Goal: Task Accomplishment & Management: Manage account settings

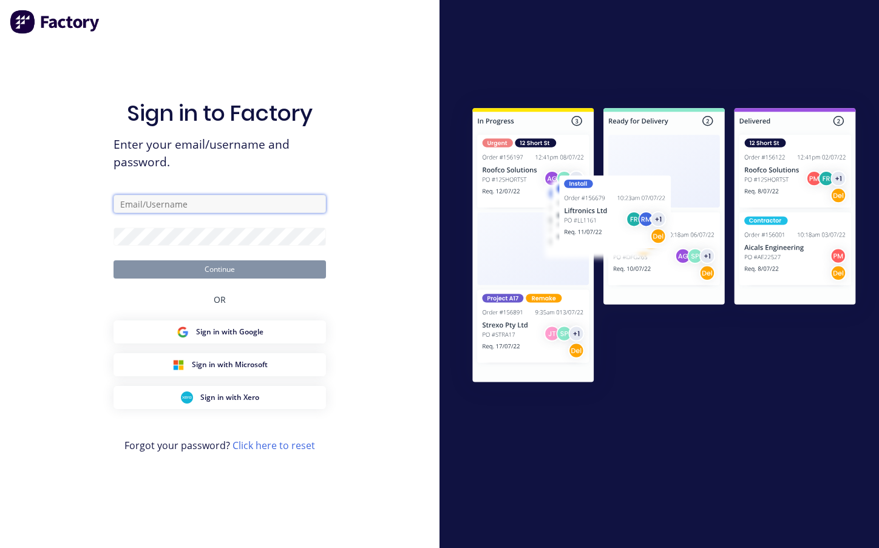
type input "[EMAIL_ADDRESS][DOMAIN_NAME]"
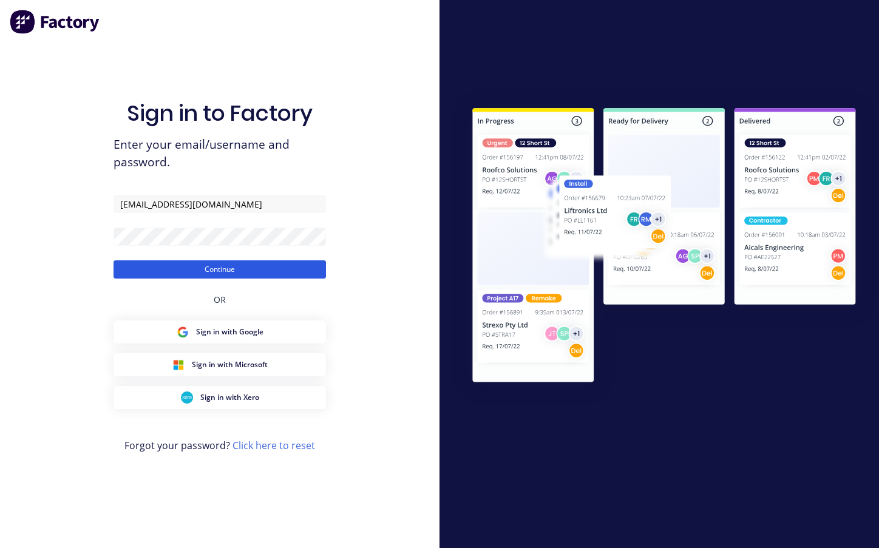
click at [173, 272] on button "Continue" at bounding box center [219, 269] width 212 height 18
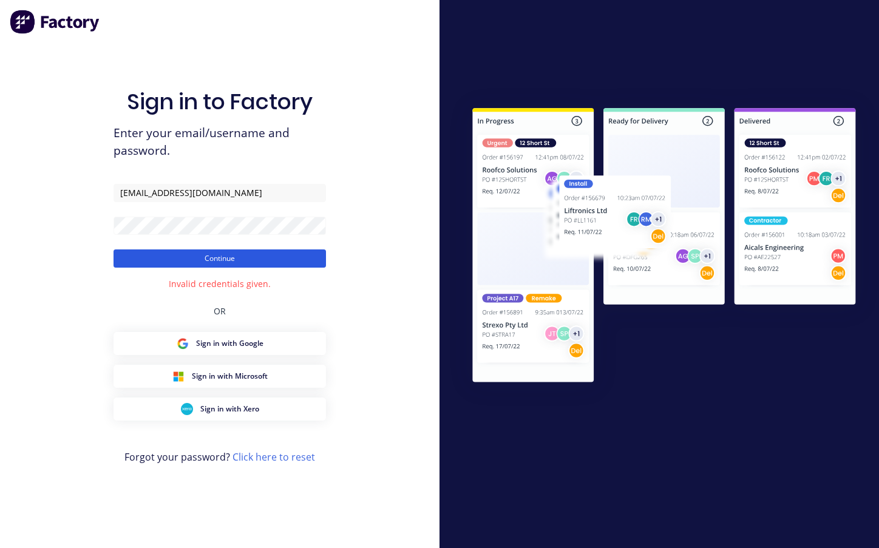
click at [195, 256] on button "Continue" at bounding box center [219, 258] width 212 height 18
click at [220, 484] on div at bounding box center [220, 484] width 0 height 0
click at [222, 236] on form "estimating@toblabcommercial.com.au Continue" at bounding box center [219, 226] width 212 height 84
click at [154, 248] on form "estimating@toblabcommercial.com.au Continue" at bounding box center [219, 226] width 212 height 84
click at [154, 259] on button "Continue" at bounding box center [219, 258] width 212 height 18
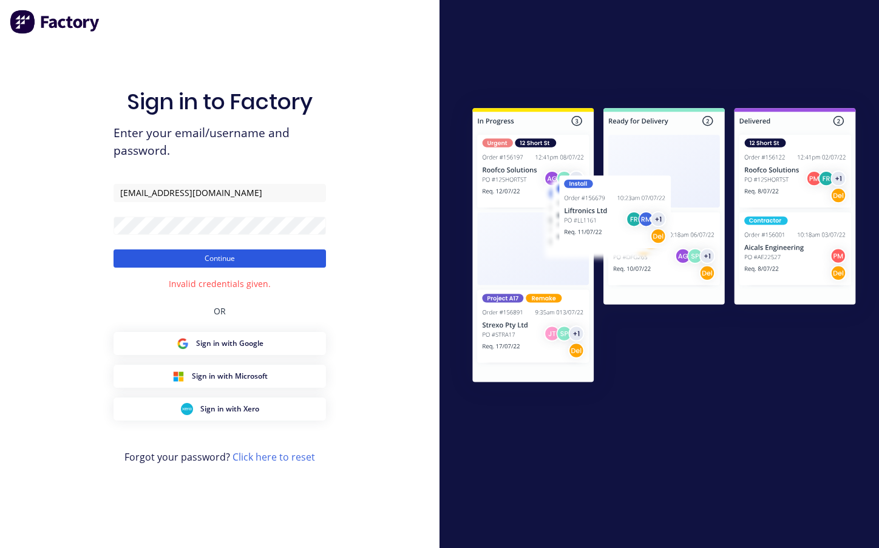
click at [126, 259] on button "Continue" at bounding box center [219, 258] width 212 height 18
click at [252, 458] on link "Click here to reset" at bounding box center [273, 456] width 83 height 13
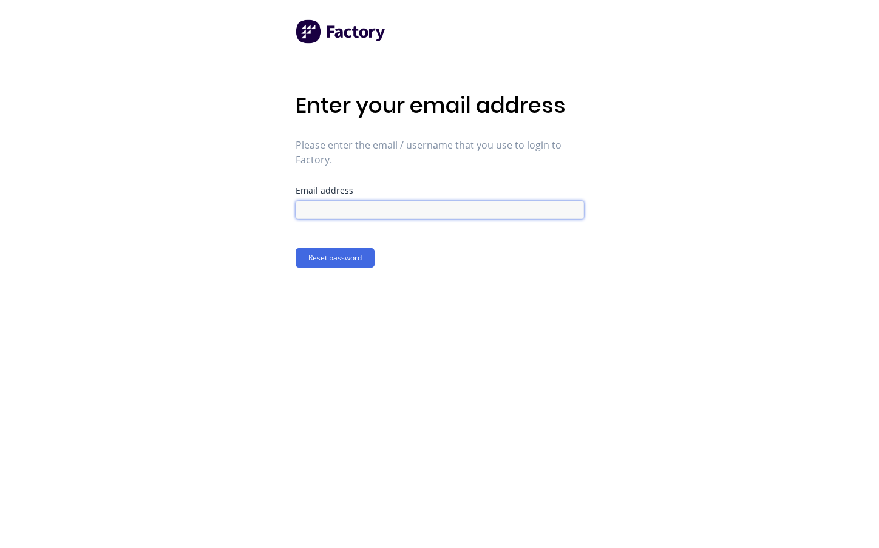
click at [448, 209] on input at bounding box center [440, 210] width 288 height 18
type input "estimating@toplabcommercial.com.au"
click at [357, 261] on button "Reset password" at bounding box center [335, 257] width 79 height 19
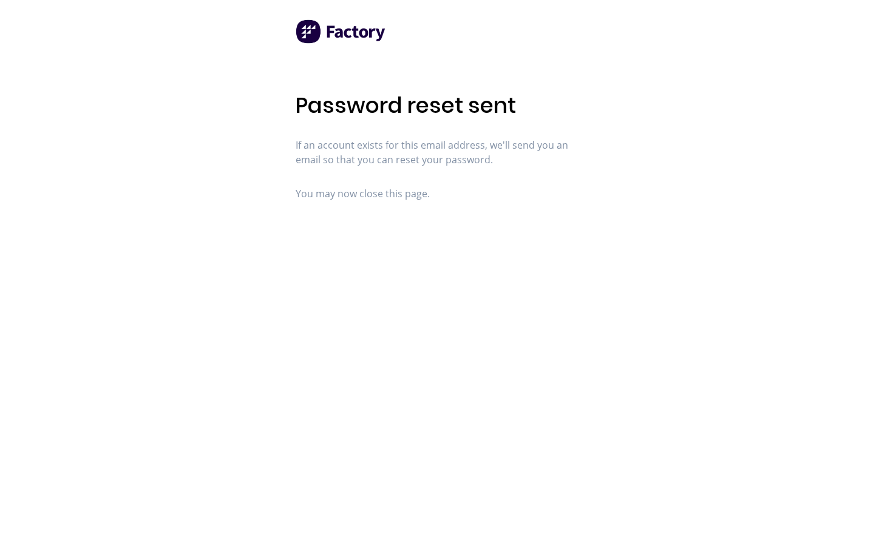
click at [835, 84] on div "Password reset sent If an account exists for this email address, we'll send you…" at bounding box center [439, 274] width 879 height 548
click at [877, 164] on div "Password reset sent If an account exists for this email address, we'll send you…" at bounding box center [439, 274] width 879 height 548
click at [804, 60] on div "Password reset sent If an account exists for this email address, we'll send you…" at bounding box center [439, 274] width 879 height 548
click at [289, 520] on div "Password reset sent If an account exists for this email address, we'll send you…" at bounding box center [439, 274] width 879 height 548
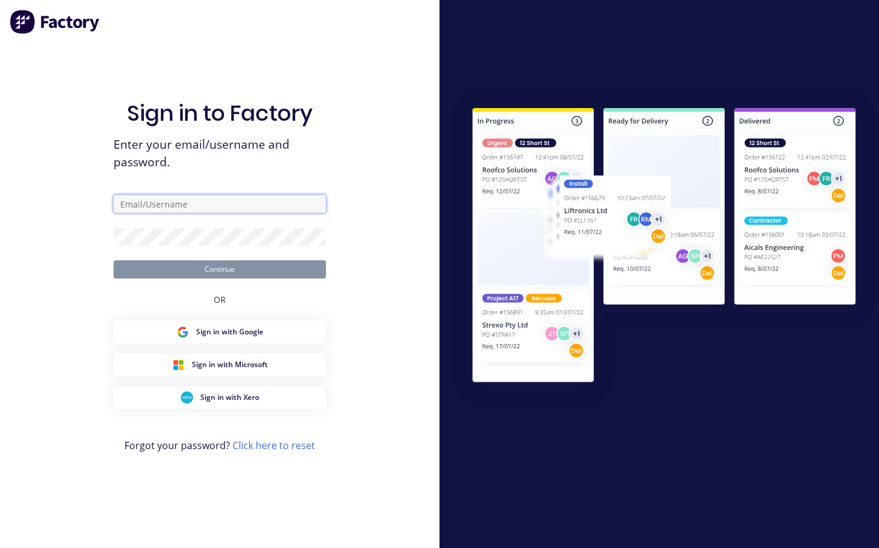
type input "estimating@toblabcommercial.com.au"
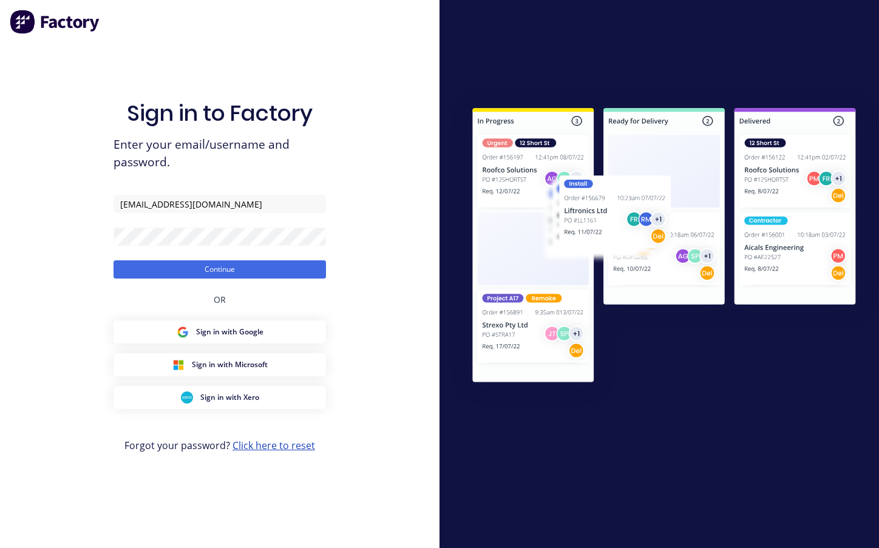
click at [252, 444] on link "Click here to reset" at bounding box center [273, 445] width 83 height 13
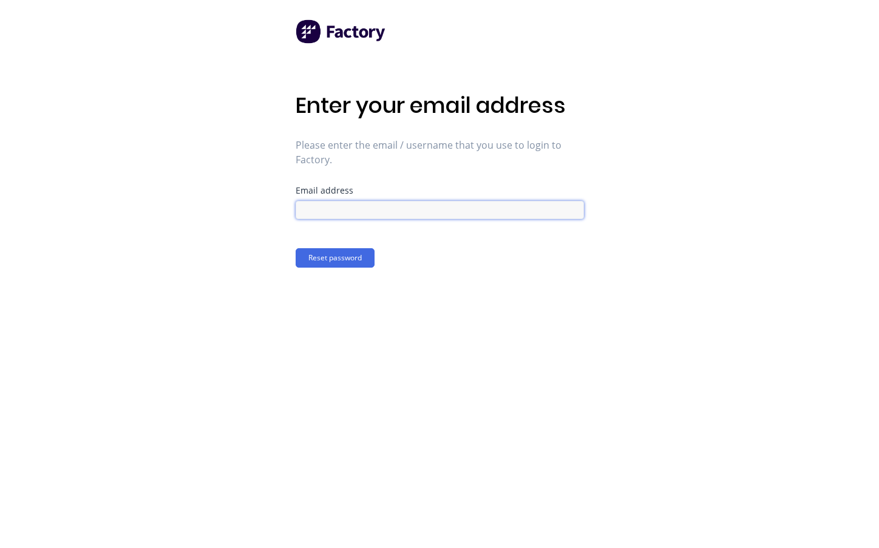
click at [318, 210] on input at bounding box center [440, 210] width 288 height 18
click at [361, 212] on input "estimating@toplabcommercial.com.au" at bounding box center [440, 210] width 288 height 18
click at [364, 210] on input "estimating@toplabcommercial.com.au" at bounding box center [440, 210] width 288 height 18
type input "estimating@toblabcommercial.com.au"
click at [334, 252] on button "Reset password" at bounding box center [335, 257] width 79 height 19
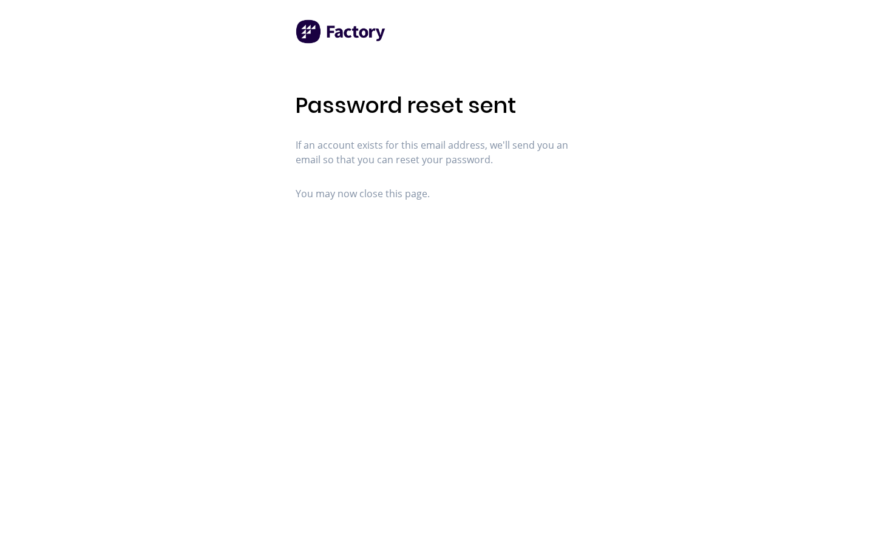
drag, startPoint x: 113, startPoint y: 489, endPoint x: 116, endPoint y: 456, distance: 32.9
click at [113, 483] on div "Password reset sent If an account exists for this email address, we'll send you…" at bounding box center [439, 274] width 879 height 548
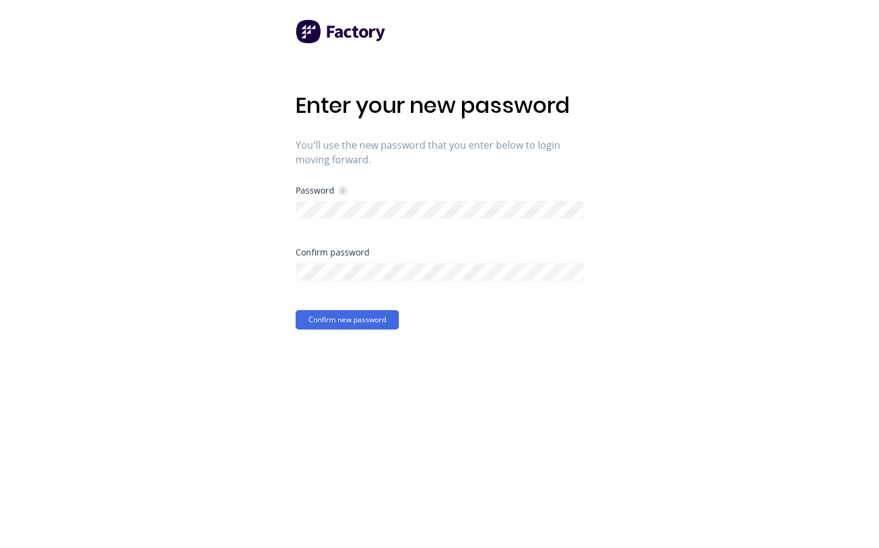
click at [372, 168] on div "Enter your new password You'll use the new password that you enter below to log…" at bounding box center [440, 210] width 288 height 237
click at [356, 219] on div "Password" at bounding box center [440, 217] width 288 height 62
click at [395, 321] on button "Confirm new password" at bounding box center [347, 319] width 103 height 19
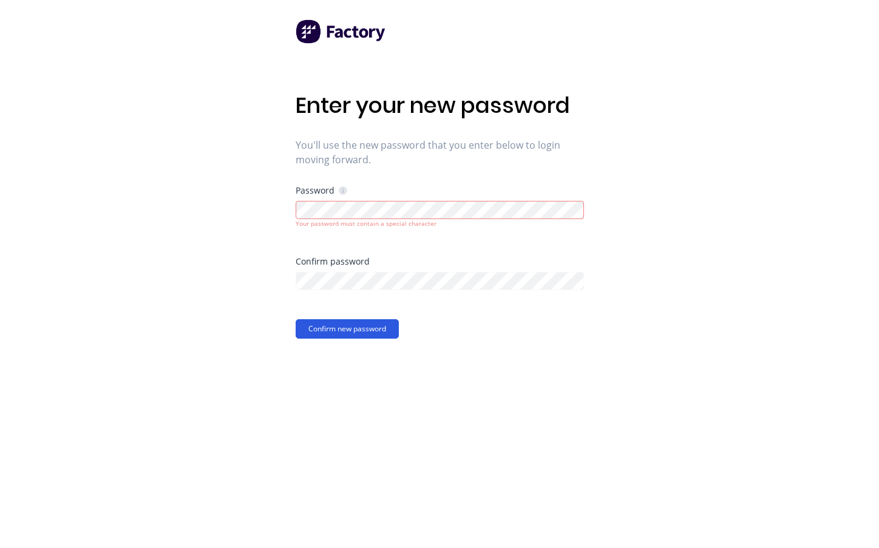
click at [360, 326] on button "Confirm new password" at bounding box center [347, 328] width 103 height 19
click at [364, 320] on button "Confirm new password" at bounding box center [347, 319] width 103 height 19
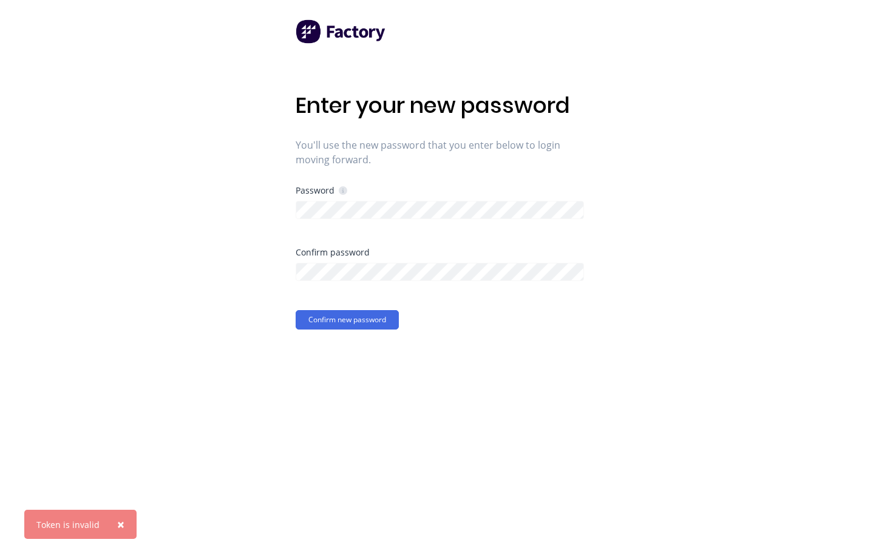
click at [296, 219] on div at bounding box center [296, 219] width 0 height 0
click at [344, 185] on div "Password" at bounding box center [322, 191] width 52 height 12
click at [344, 188] on icon at bounding box center [343, 190] width 8 height 8
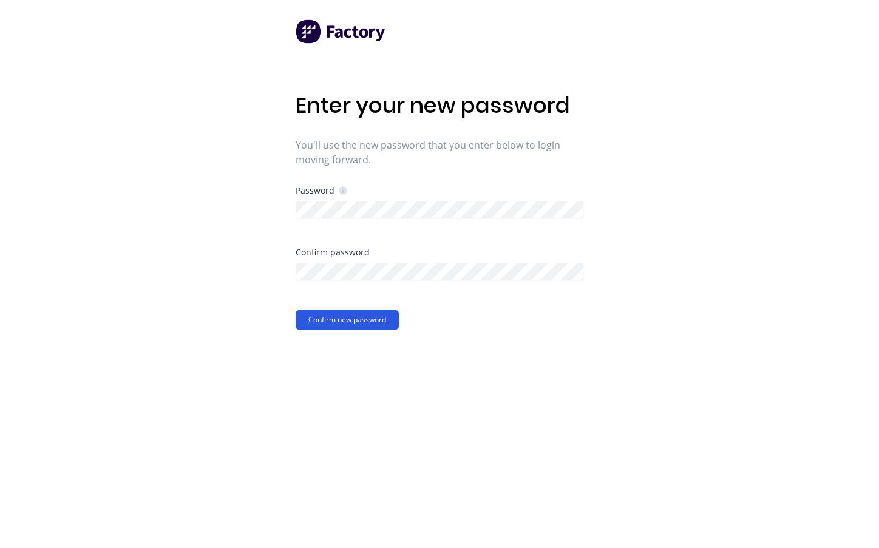
click at [369, 321] on button "Confirm new password" at bounding box center [347, 319] width 103 height 19
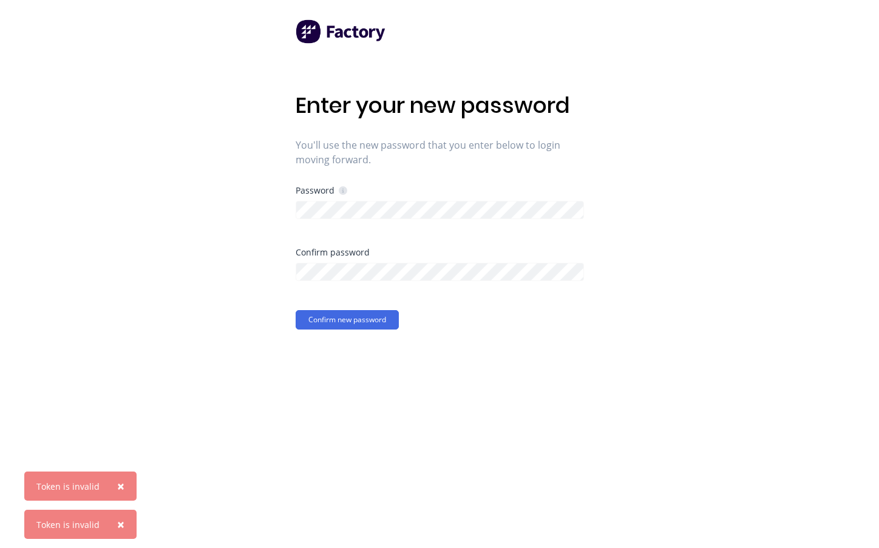
click at [340, 195] on div "Password" at bounding box center [322, 191] width 52 height 12
click at [340, 191] on icon at bounding box center [343, 190] width 8 height 8
click at [342, 191] on icon at bounding box center [343, 191] width 2 height 4
click at [340, 191] on icon at bounding box center [343, 190] width 8 height 8
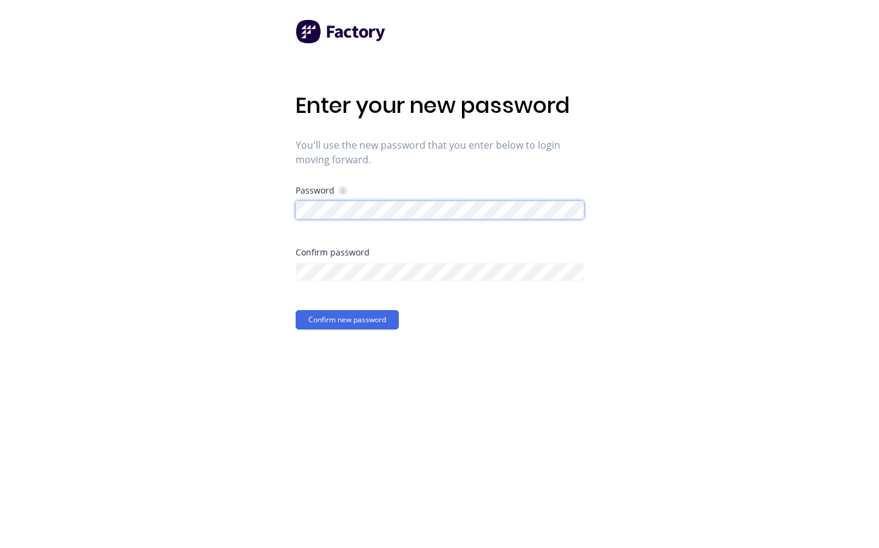
click at [256, 214] on div "Enter your new password You'll use the new password that you enter below to log…" at bounding box center [439, 274] width 879 height 548
click at [388, 262] on div at bounding box center [440, 270] width 288 height 21
click at [279, 271] on div "Enter your new password You'll use the new password that you enter below to log…" at bounding box center [439, 274] width 879 height 548
click at [365, 317] on button "Confirm new password" at bounding box center [347, 319] width 103 height 19
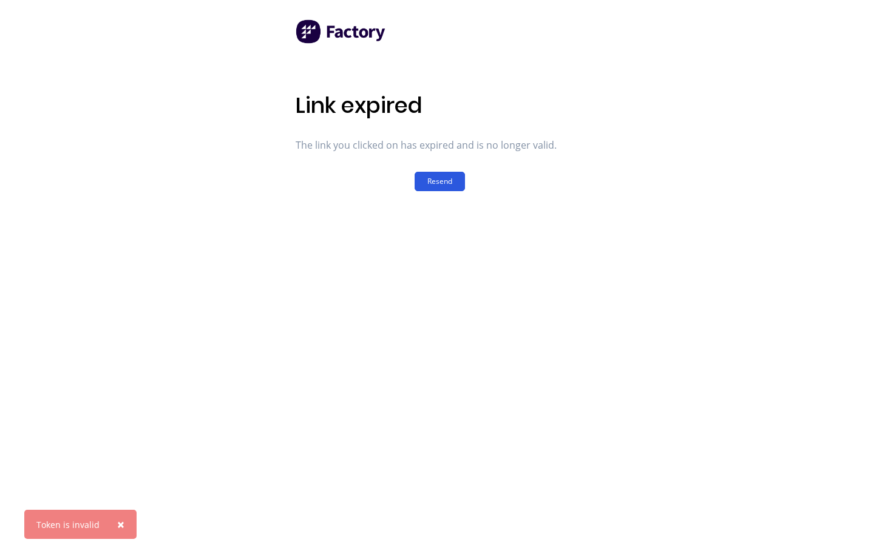
click at [424, 178] on button "Resend" at bounding box center [440, 181] width 50 height 19
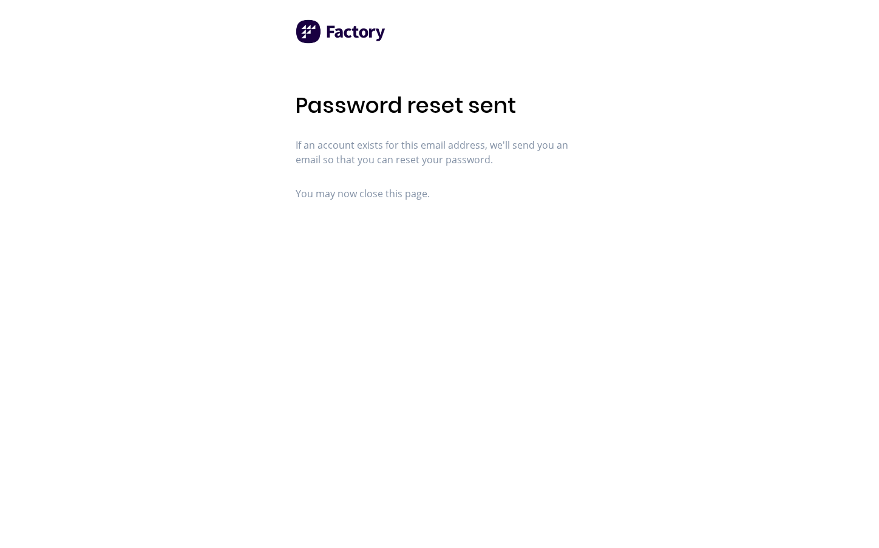
click at [544, 421] on div "Password reset sent If an account exists for this email address, we'll send you…" at bounding box center [440, 274] width 288 height 548
click at [447, 445] on div "Password reset sent If an account exists for this email address, we'll send you…" at bounding box center [440, 274] width 288 height 548
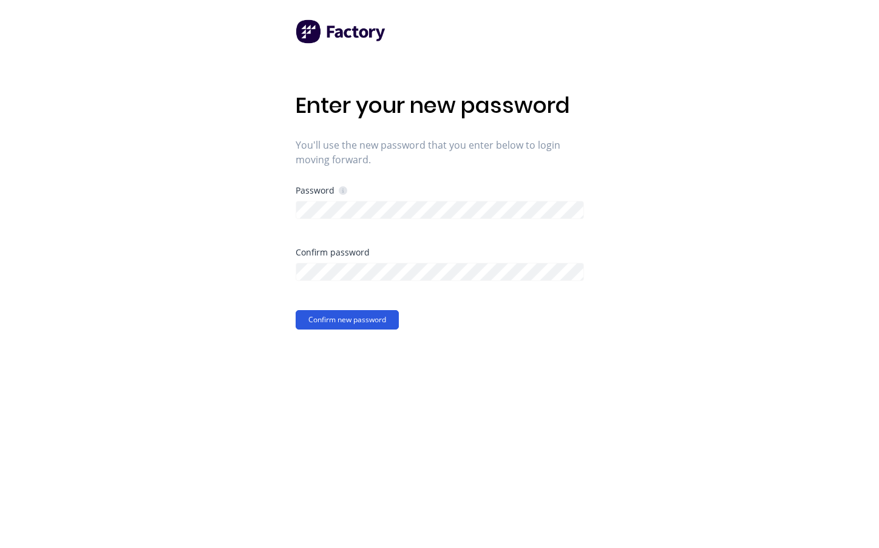
click at [349, 326] on button "Confirm new password" at bounding box center [347, 319] width 103 height 19
click at [336, 311] on button "Confirm new password" at bounding box center [347, 319] width 103 height 19
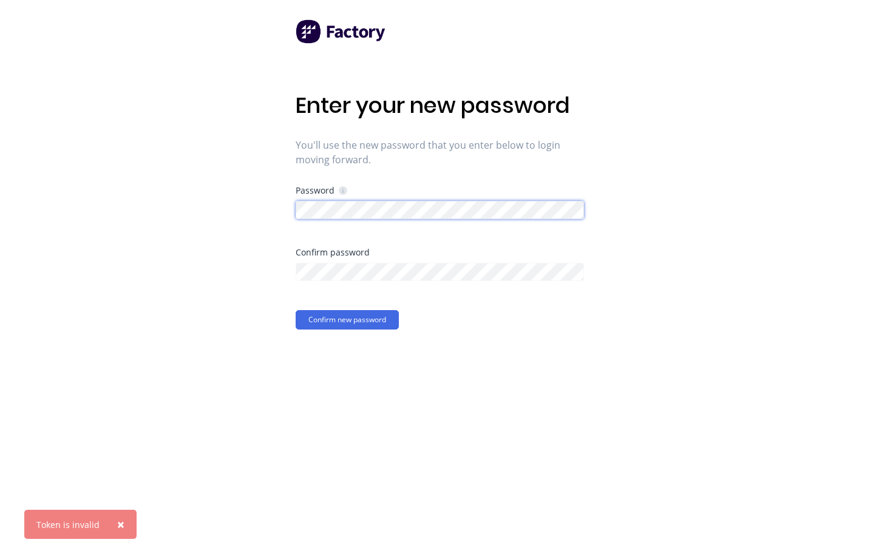
click at [273, 222] on div "Enter your new password You'll use the new password that you enter below to log…" at bounding box center [439, 274] width 879 height 548
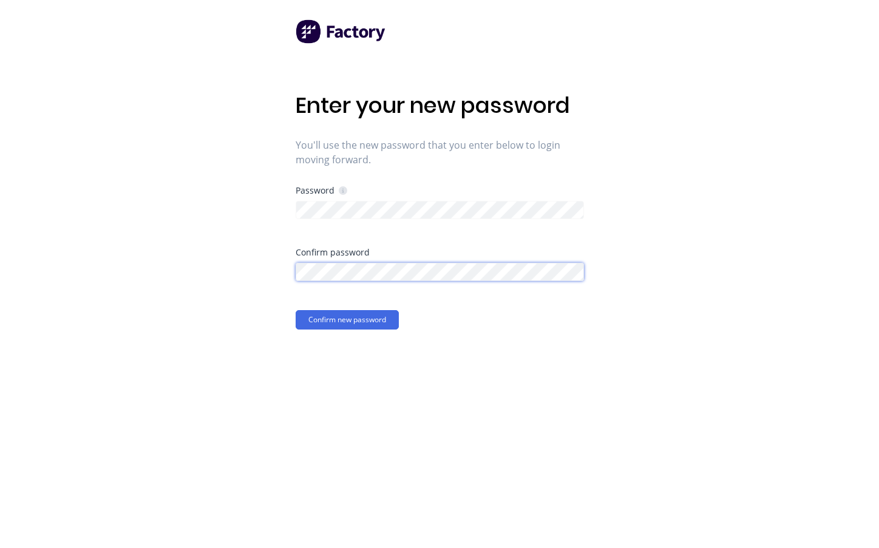
click at [255, 275] on div "Enter your new password You'll use the new password that you enter below to log…" at bounding box center [439, 274] width 879 height 548
click at [316, 322] on button "Confirm new password" at bounding box center [347, 319] width 103 height 19
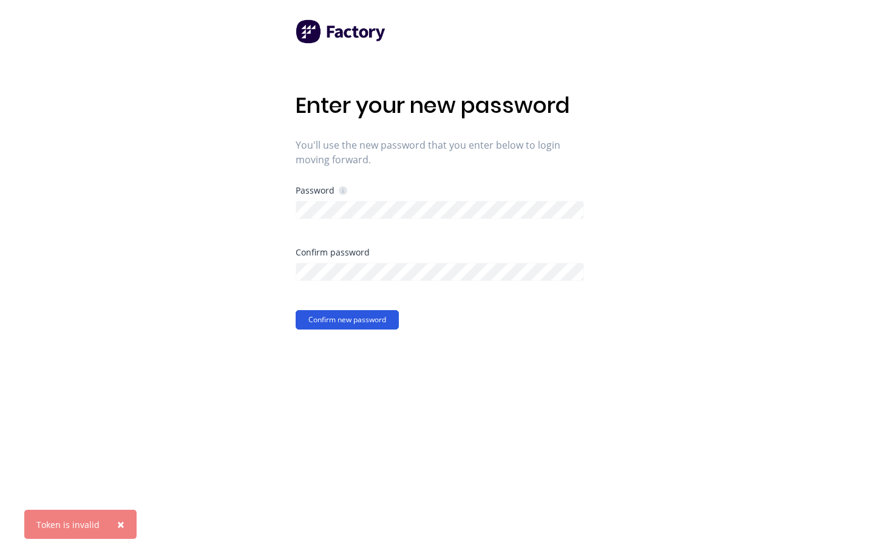
click at [314, 312] on button "Confirm new password" at bounding box center [347, 319] width 103 height 19
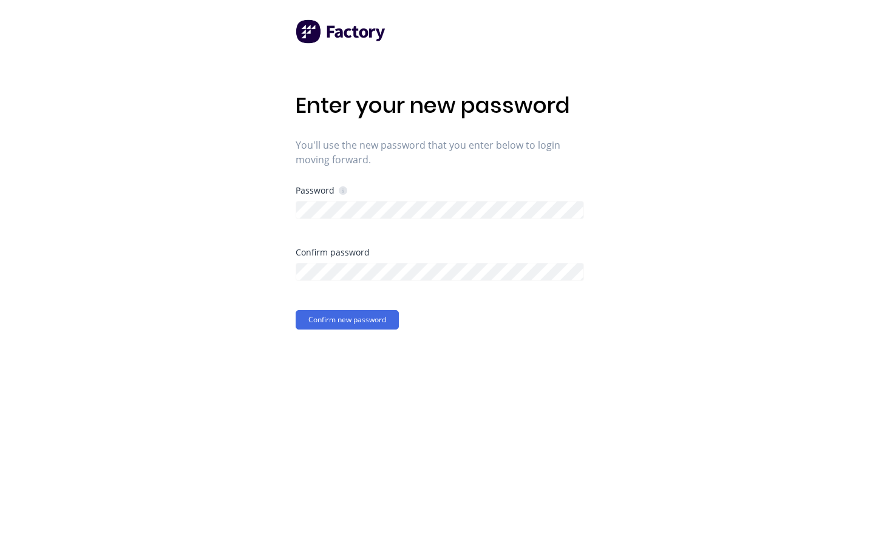
click at [430, 195] on div "Password" at bounding box center [440, 202] width 288 height 33
click at [373, 325] on button "Confirm new password" at bounding box center [347, 319] width 103 height 19
click at [368, 320] on button "Confirm new password" at bounding box center [347, 319] width 103 height 19
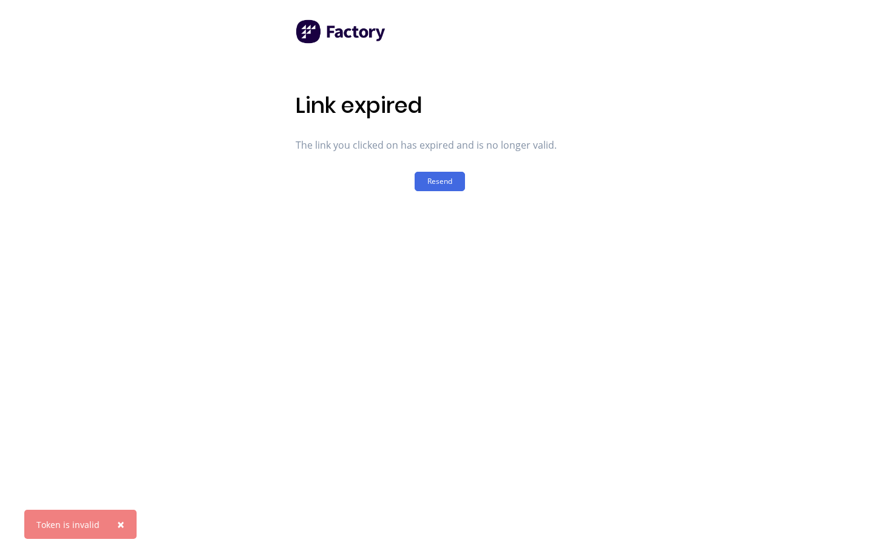
click at [538, 75] on div "Link expired The link you clicked on has expired and is no longer valid. [GEOGR…" at bounding box center [440, 274] width 288 height 548
click at [430, 178] on button "Resend" at bounding box center [440, 181] width 50 height 19
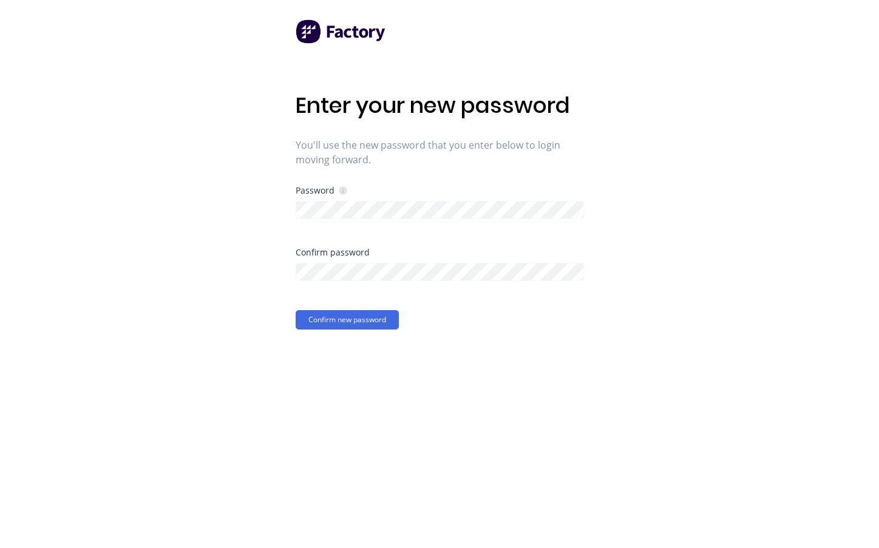
click at [340, 193] on icon at bounding box center [343, 190] width 8 height 8
click at [315, 313] on button "Confirm new password" at bounding box center [347, 319] width 103 height 19
click at [333, 317] on button "Confirm new password" at bounding box center [347, 319] width 103 height 19
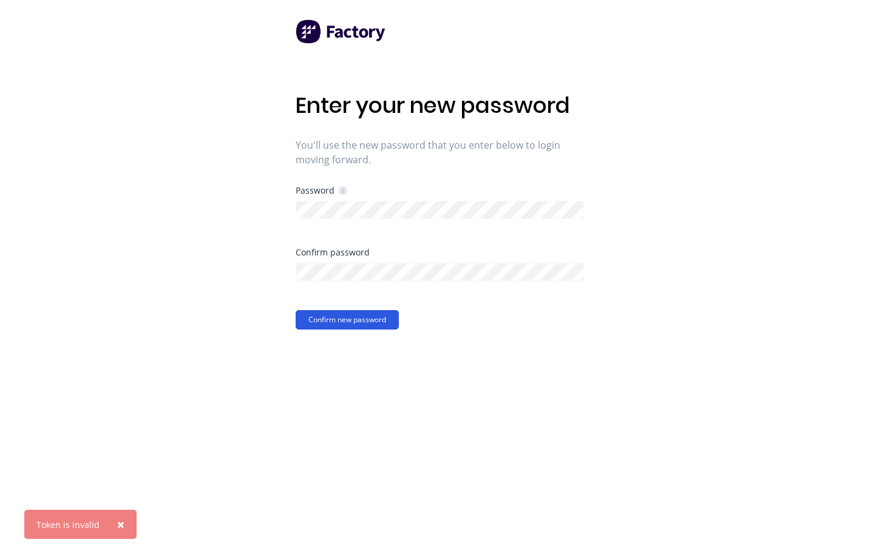
click at [333, 317] on button "Confirm new password" at bounding box center [347, 319] width 103 height 19
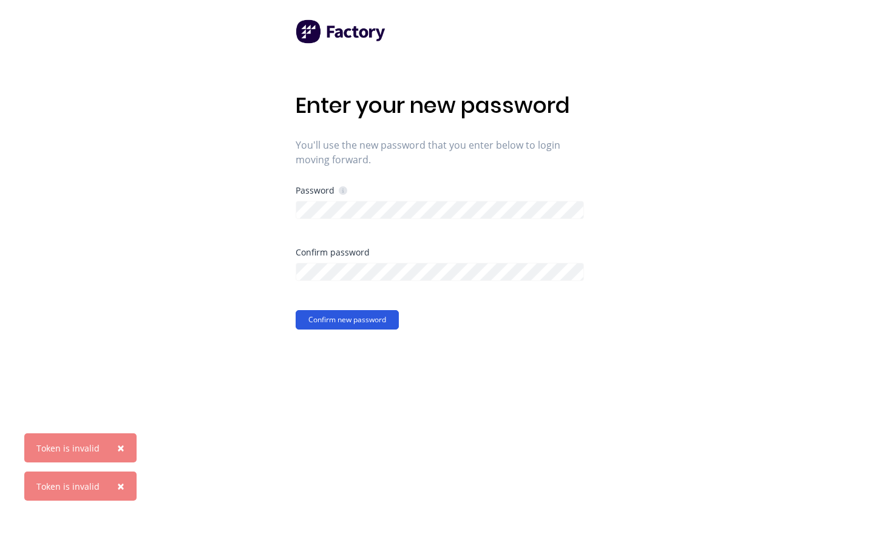
click at [333, 317] on button "Confirm new password" at bounding box center [347, 319] width 103 height 19
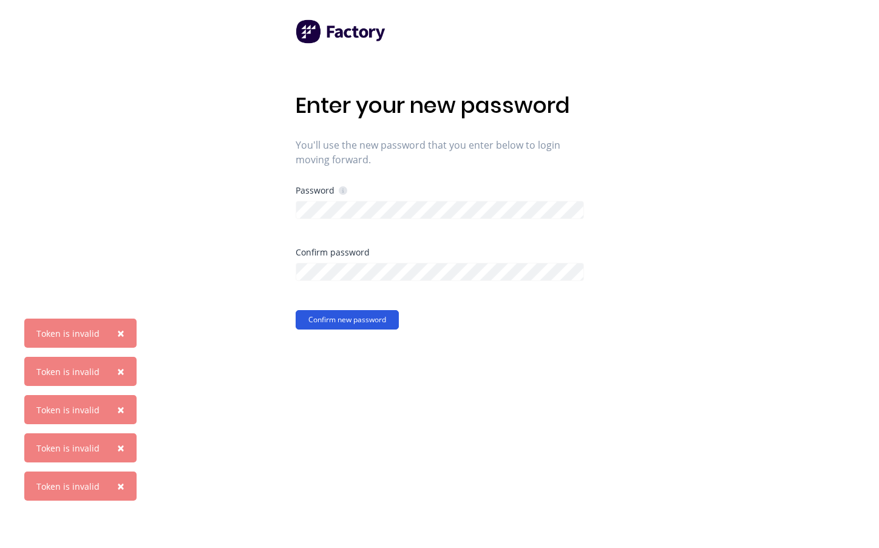
click at [333, 317] on button "Confirm new password" at bounding box center [347, 319] width 103 height 19
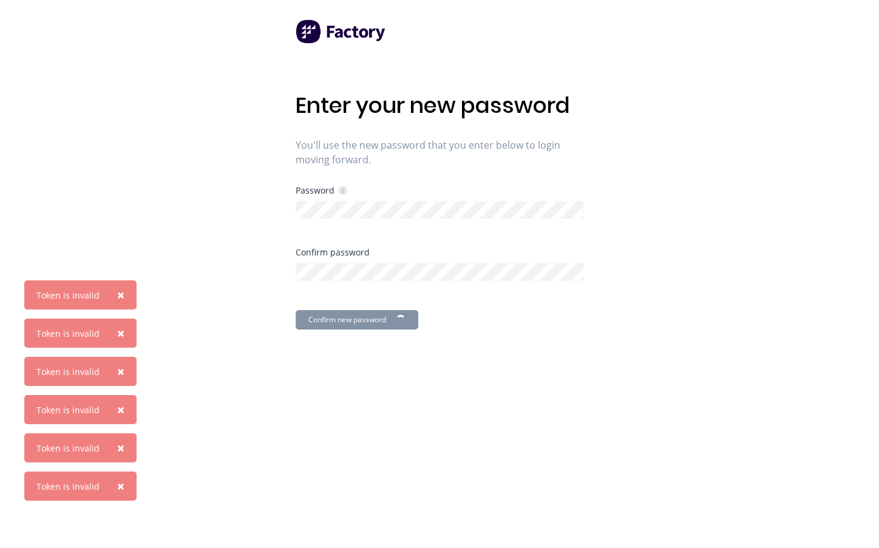
click at [333, 317] on button "Confirm new password" at bounding box center [357, 319] width 123 height 19
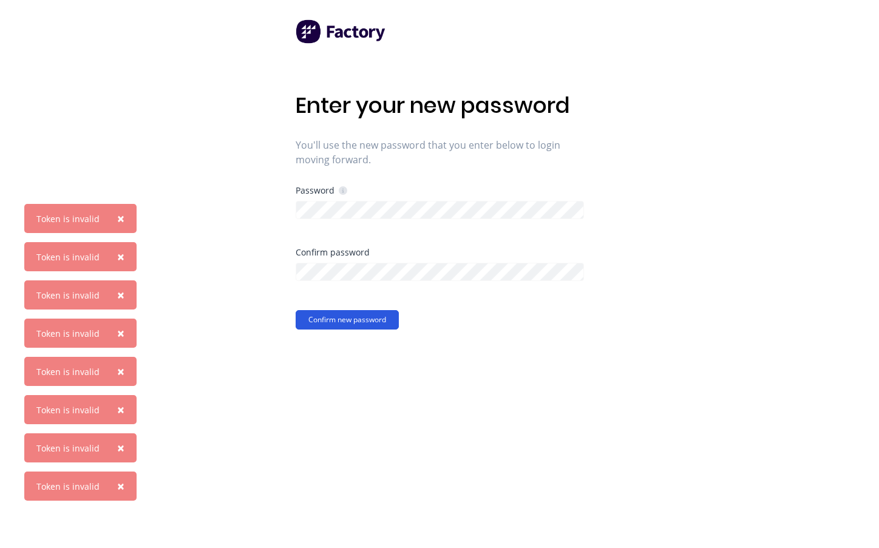
click at [333, 317] on button "Confirm new password" at bounding box center [347, 319] width 103 height 19
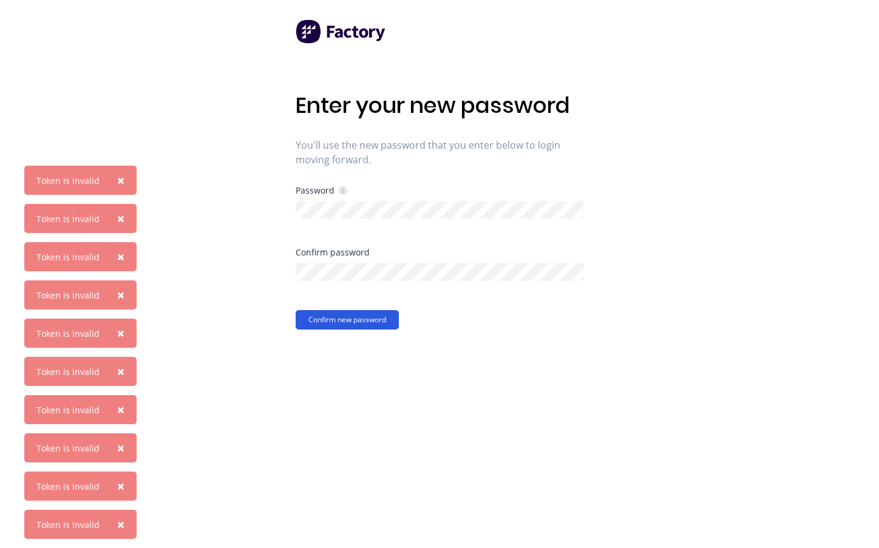
click at [333, 317] on button "Confirm new password" at bounding box center [347, 319] width 103 height 19
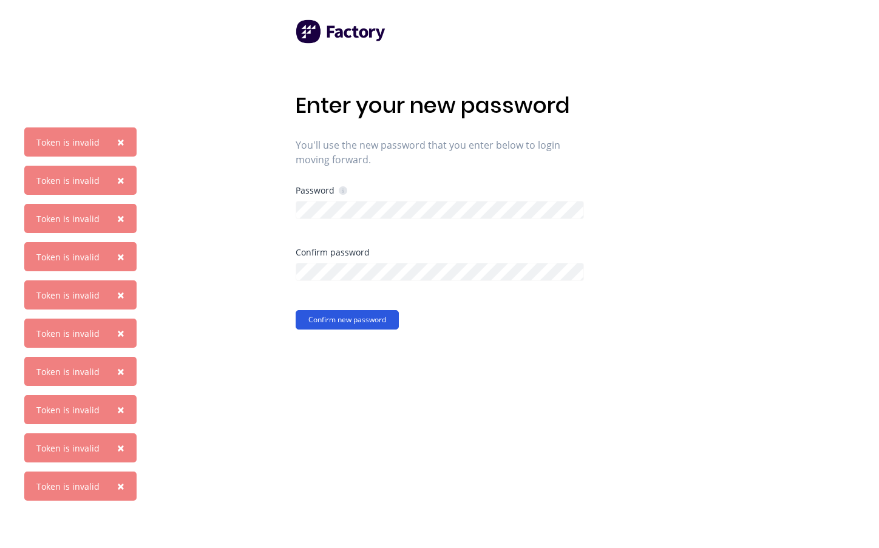
click at [333, 317] on button "Confirm new password" at bounding box center [347, 319] width 103 height 19
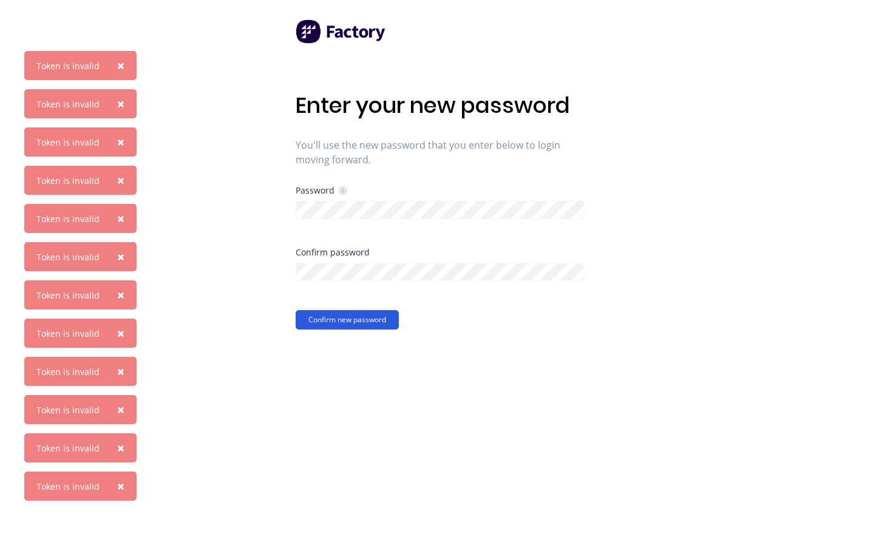
click at [333, 317] on button "Confirm new password" at bounding box center [347, 319] width 103 height 19
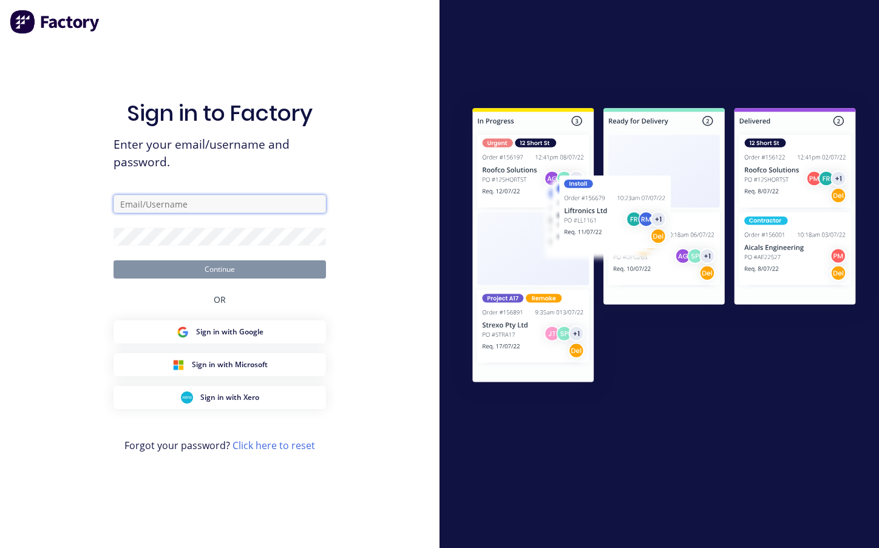
type input "[EMAIL_ADDRESS][DOMAIN_NAME]"
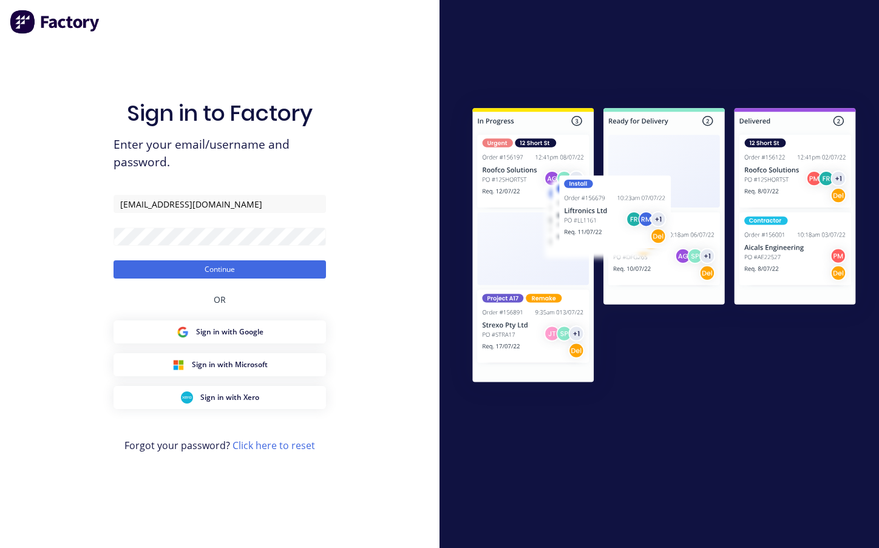
click at [191, 191] on div "Sign in to Factory Enter your email/username and password. [EMAIL_ADDRESS][DOMA…" at bounding box center [219, 286] width 212 height 504
click at [220, 472] on div at bounding box center [220, 472] width 0 height 0
click at [257, 263] on button "Continue" at bounding box center [219, 269] width 212 height 18
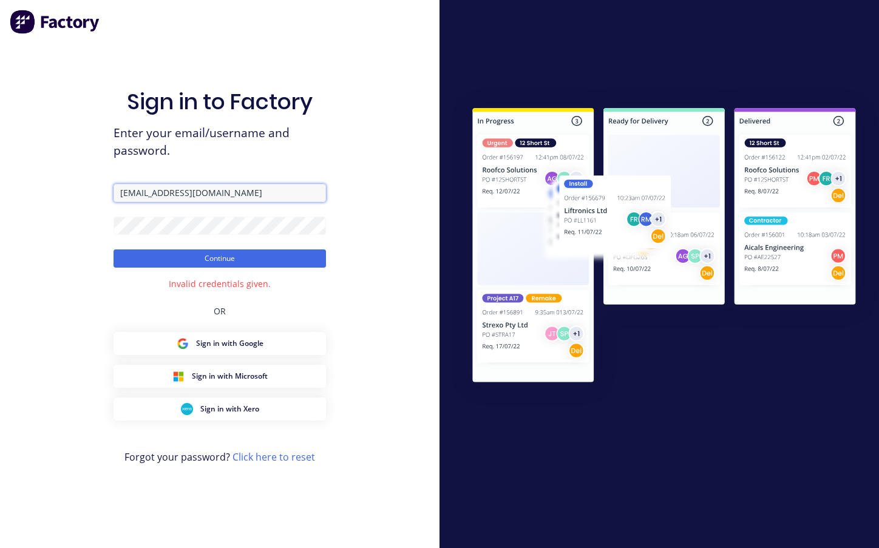
click at [271, 194] on input "[EMAIL_ADDRESS][DOMAIN_NAME]" at bounding box center [219, 193] width 212 height 18
drag, startPoint x: 293, startPoint y: 195, endPoint x: -22, endPoint y: 198, distance: 315.0
click at [0, 198] on html "Sign in to Factory Enter your email/username and password. [EMAIL_ADDRESS][DOMA…" at bounding box center [439, 274] width 879 height 548
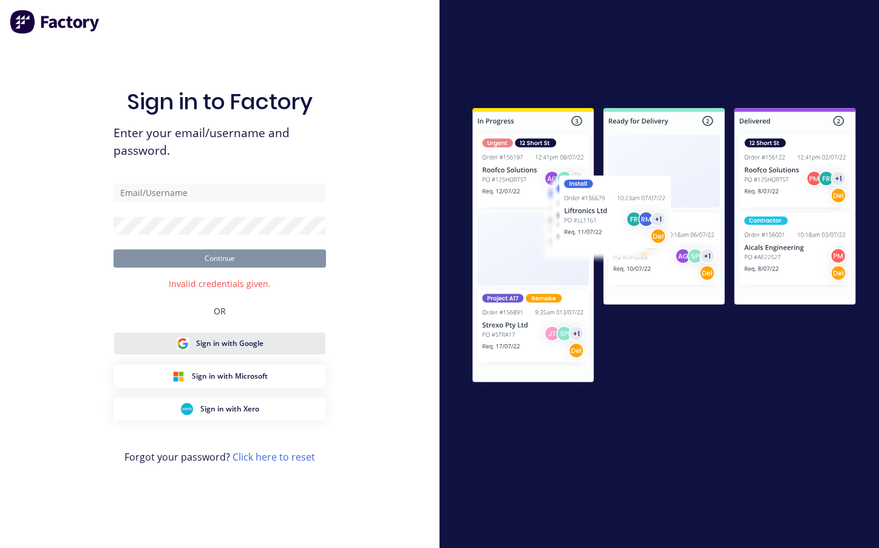
click at [234, 354] on button "Sign in with Google" at bounding box center [219, 343] width 212 height 23
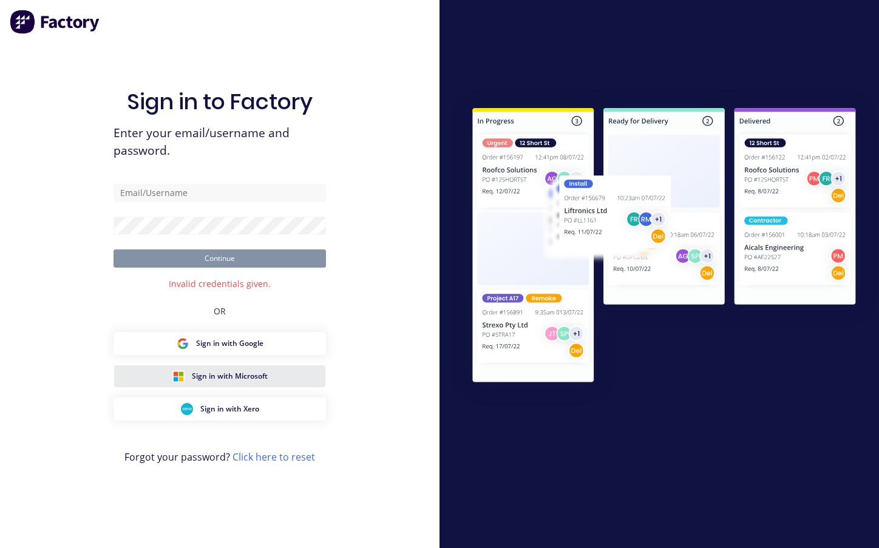
click at [245, 371] on span "Sign in with Microsoft" at bounding box center [230, 376] width 76 height 11
click at [249, 371] on span "Sign in with Microsoft" at bounding box center [230, 376] width 76 height 11
